Goal: Browse casually

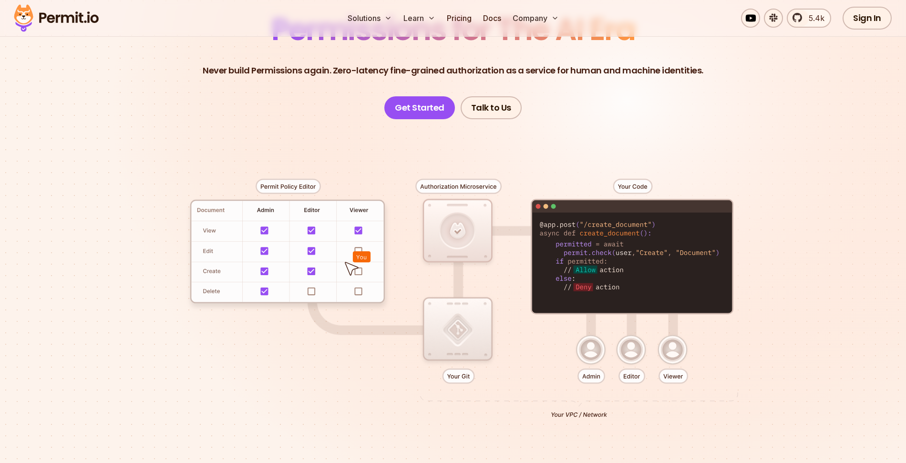
scroll to position [111, 0]
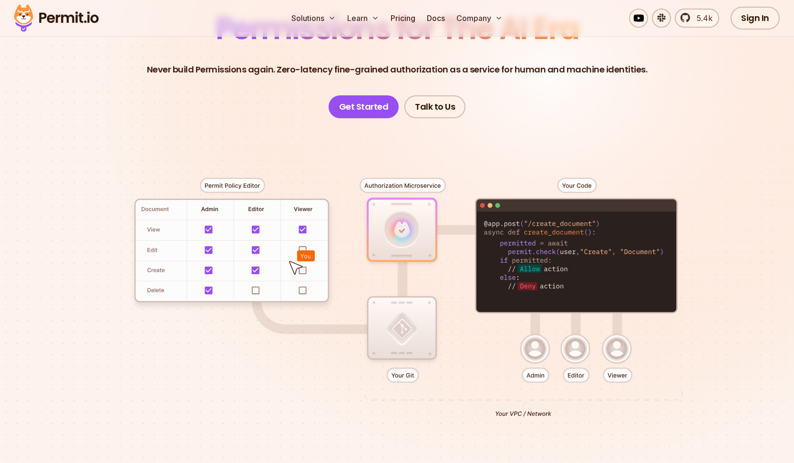
click at [286, 154] on div at bounding box center [396, 293] width 667 height 351
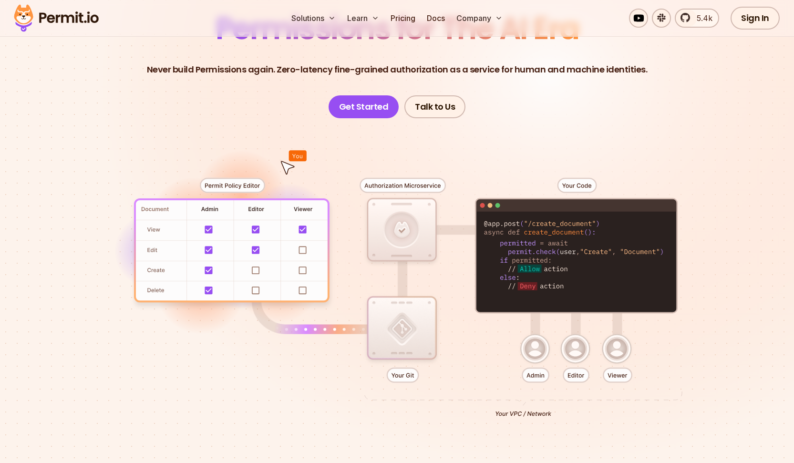
click at [240, 419] on div at bounding box center [396, 293] width 667 height 351
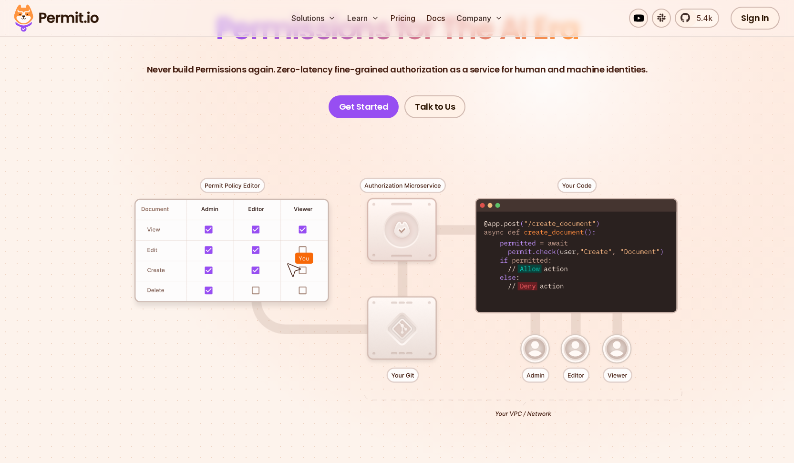
click at [141, 160] on div at bounding box center [396, 293] width 667 height 351
click at [121, 155] on div at bounding box center [396, 293] width 667 height 351
